Goal: Find specific page/section: Find specific page/section

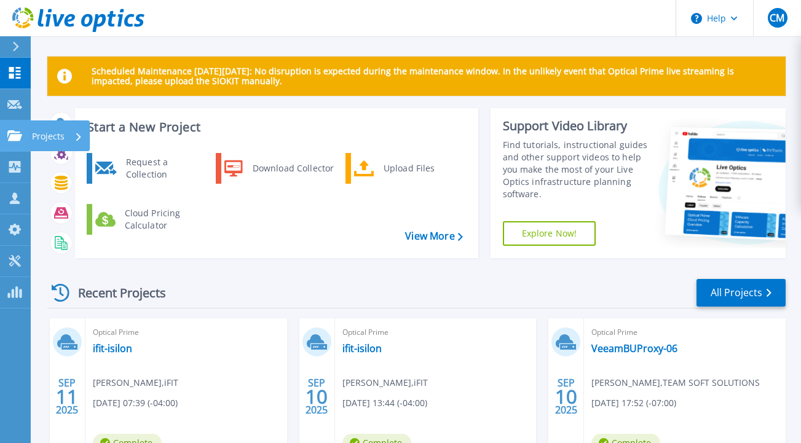
click at [13, 143] on link "Projects Projects" at bounding box center [15, 136] width 31 height 31
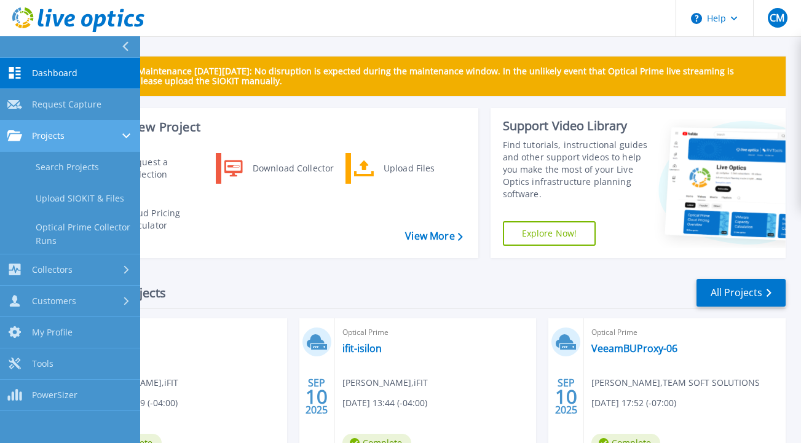
click at [77, 135] on div "Projects" at bounding box center [69, 135] width 125 height 11
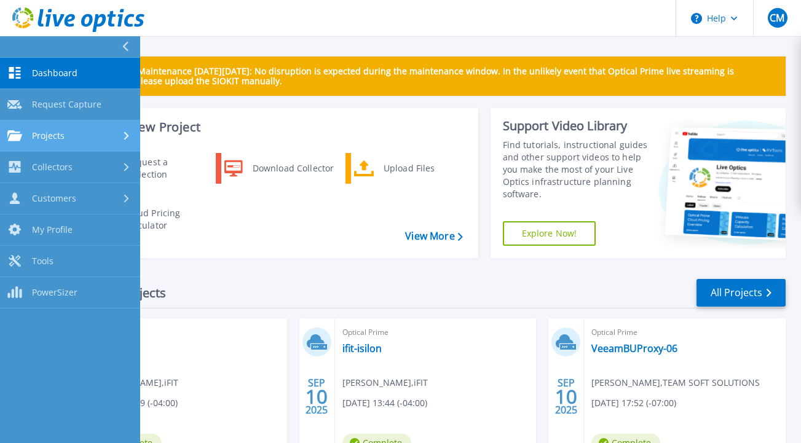
click at [77, 135] on div "Projects" at bounding box center [69, 135] width 125 height 11
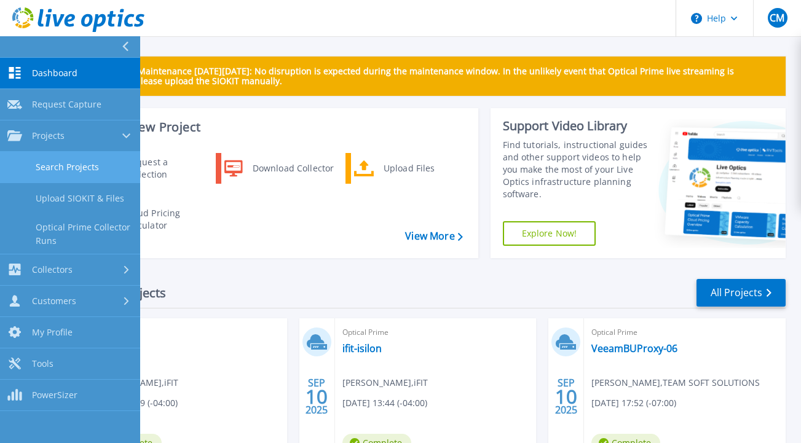
click at [76, 168] on link "Search Projects" at bounding box center [70, 167] width 140 height 31
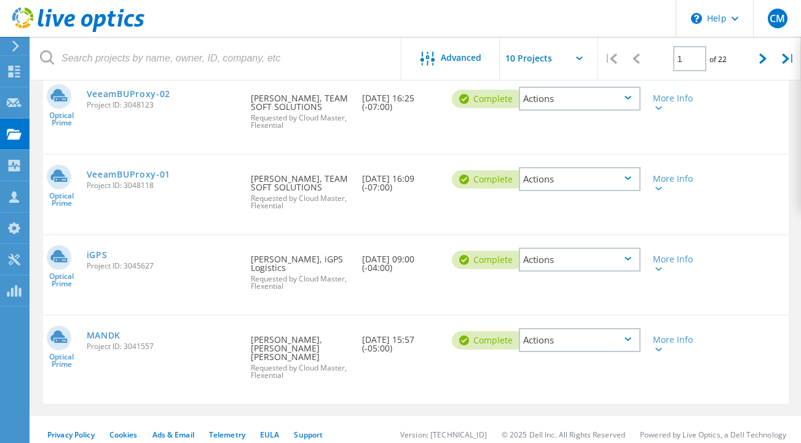
scroll to position [620, 0]
click at [665, 264] on div "More Info" at bounding box center [676, 262] width 47 height 17
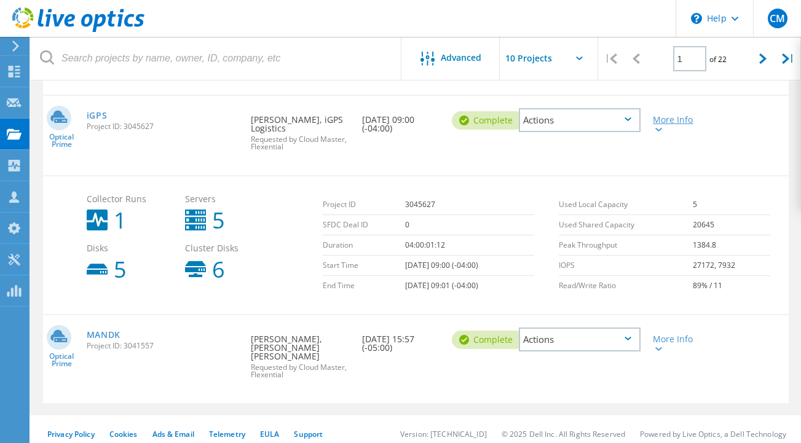
scroll to position [759, 0]
click at [669, 127] on div "More Info" at bounding box center [676, 123] width 47 height 17
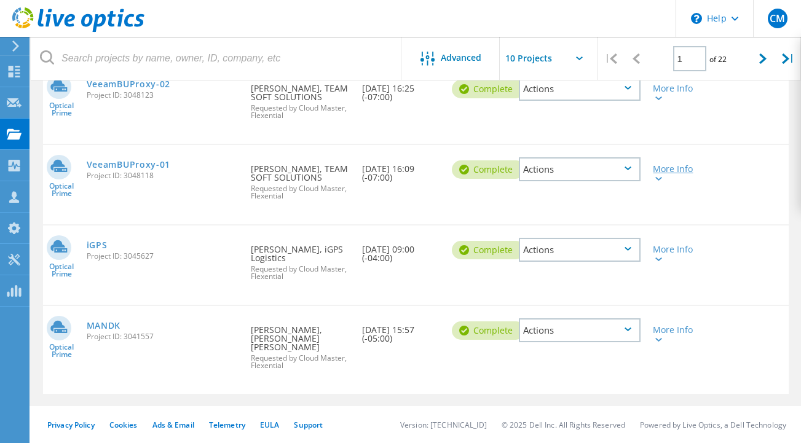
scroll to position [620, 0]
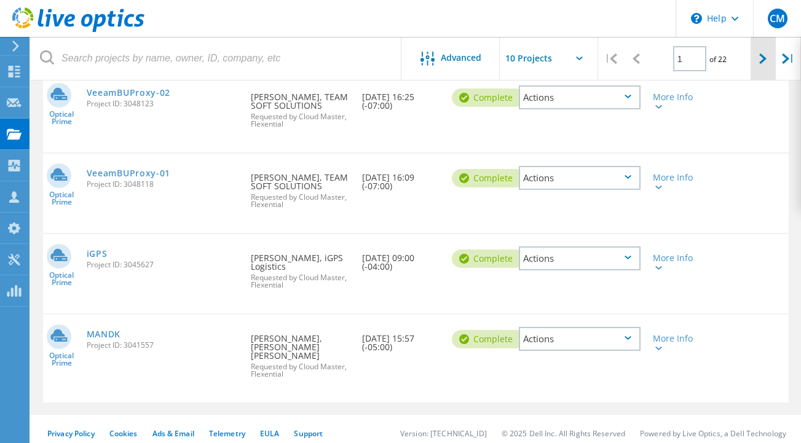
click at [758, 65] on div at bounding box center [763, 59] width 25 height 44
type input "2"
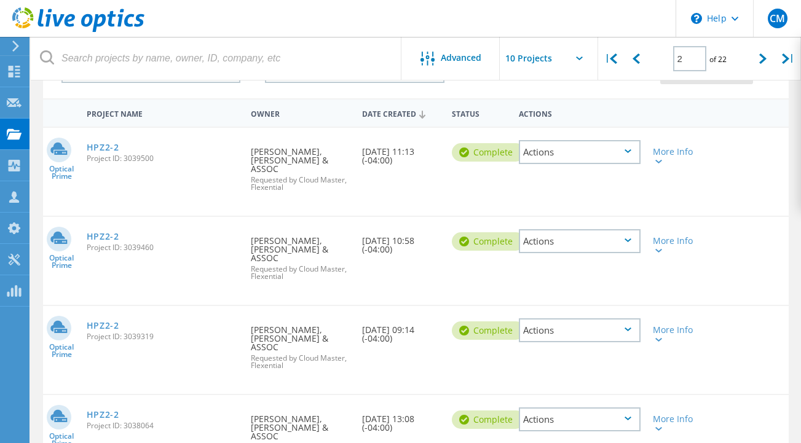
scroll to position [0, 0]
